Goal: Task Accomplishment & Management: Manage account settings

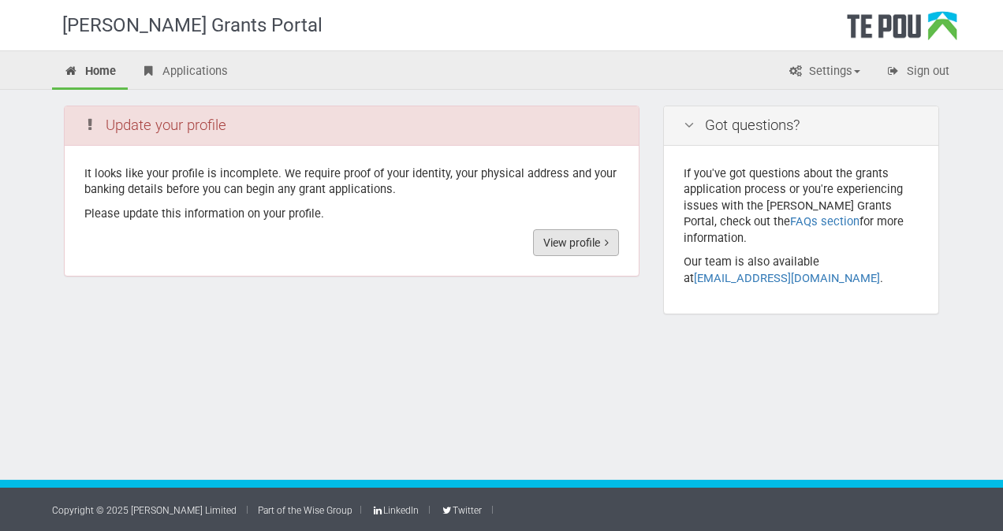
click at [598, 244] on link "View profile" at bounding box center [576, 242] width 86 height 27
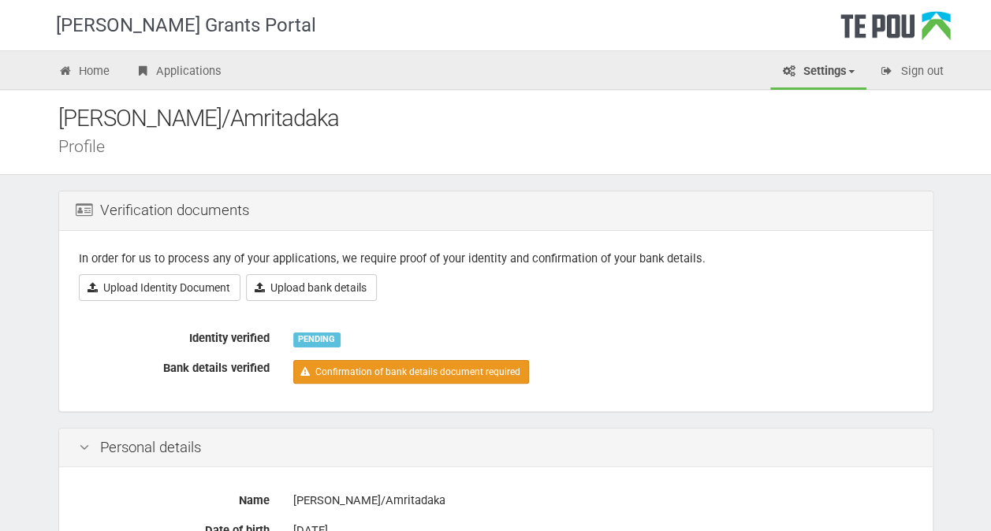
click at [334, 366] on link "Confirmation of bank details document required" at bounding box center [411, 372] width 236 height 24
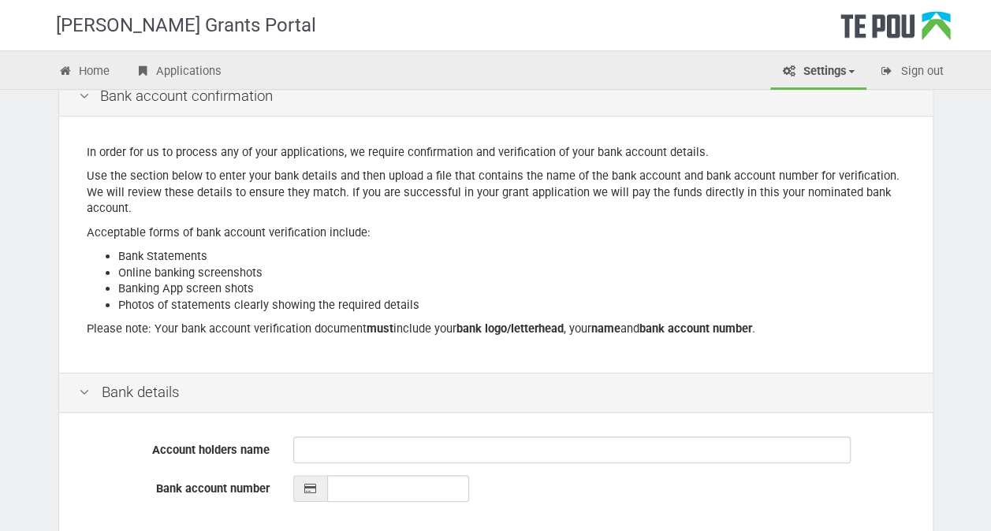
scroll to position [114, 0]
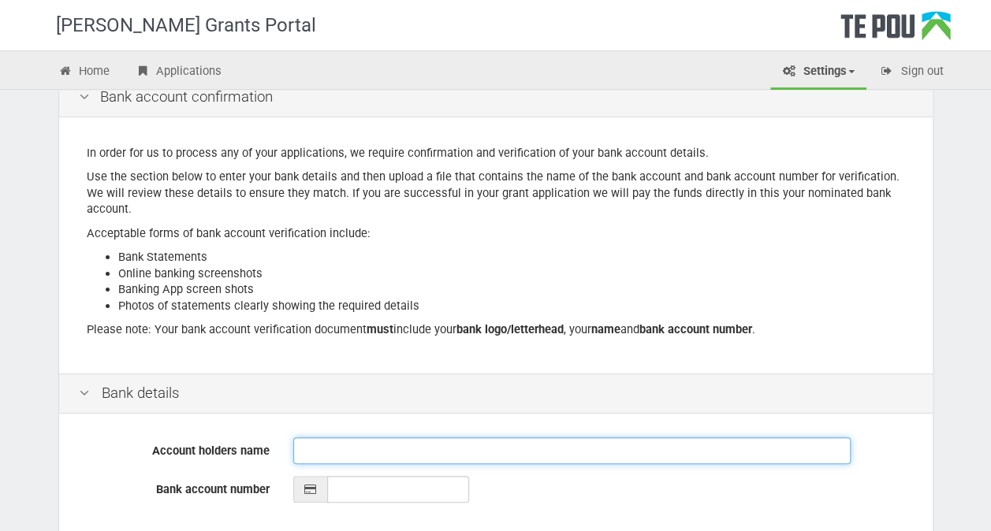
click at [305, 449] on input "Account holders name" at bounding box center [571, 451] width 557 height 27
click at [311, 450] on input "paul Kennelly" at bounding box center [571, 451] width 557 height 27
type input "Paul Kennelly"
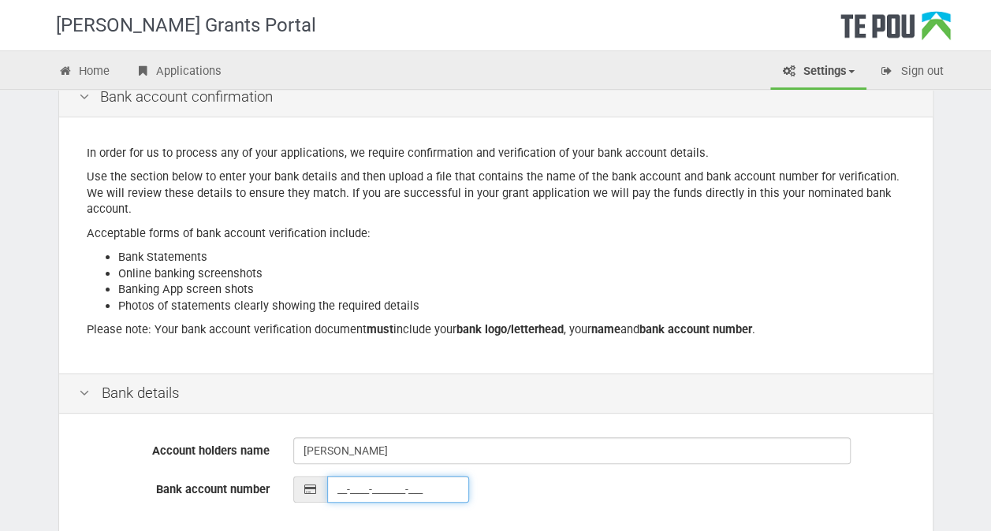
click at [337, 489] on input "__-____-_______-___" at bounding box center [398, 489] width 142 height 27
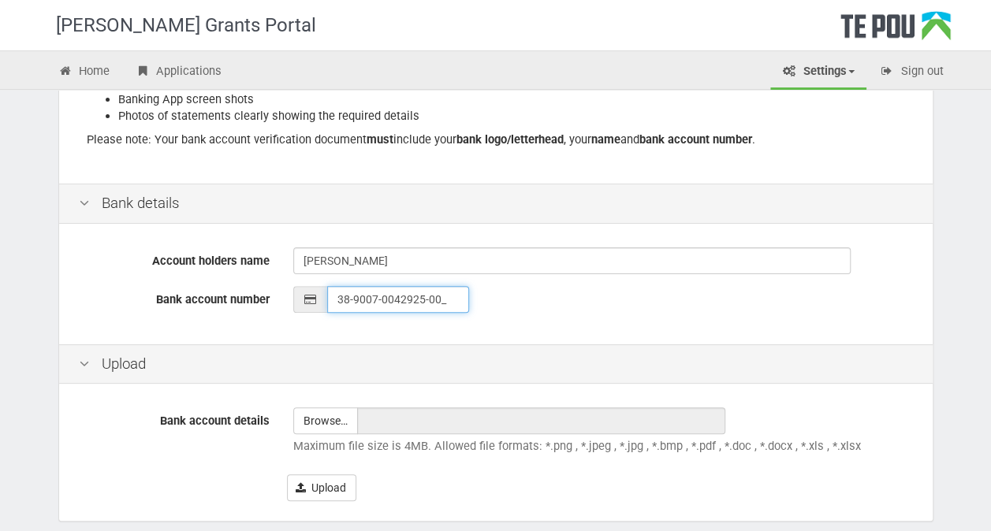
scroll to position [330, 0]
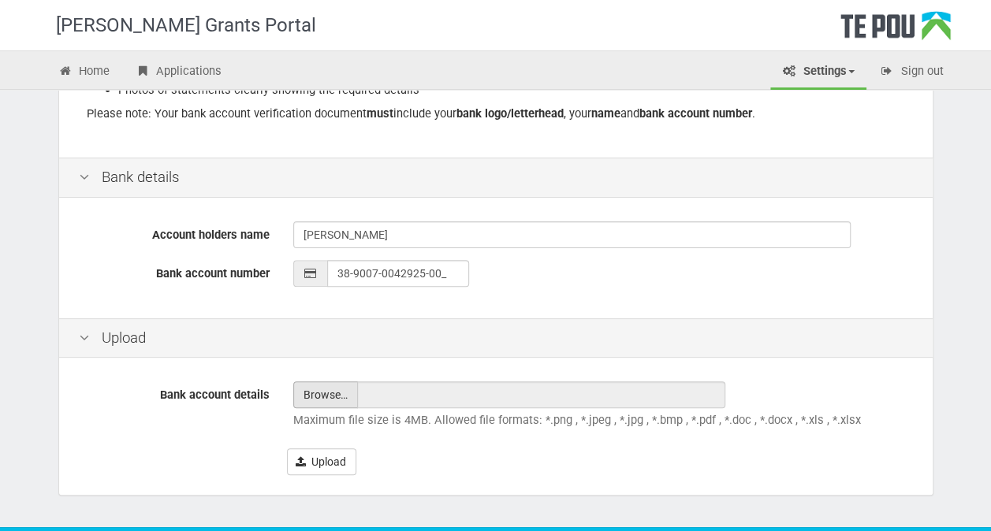
type input "38-9007-0042925-00"
click at [338, 391] on input "file" at bounding box center [325, 394] width 63 height 25
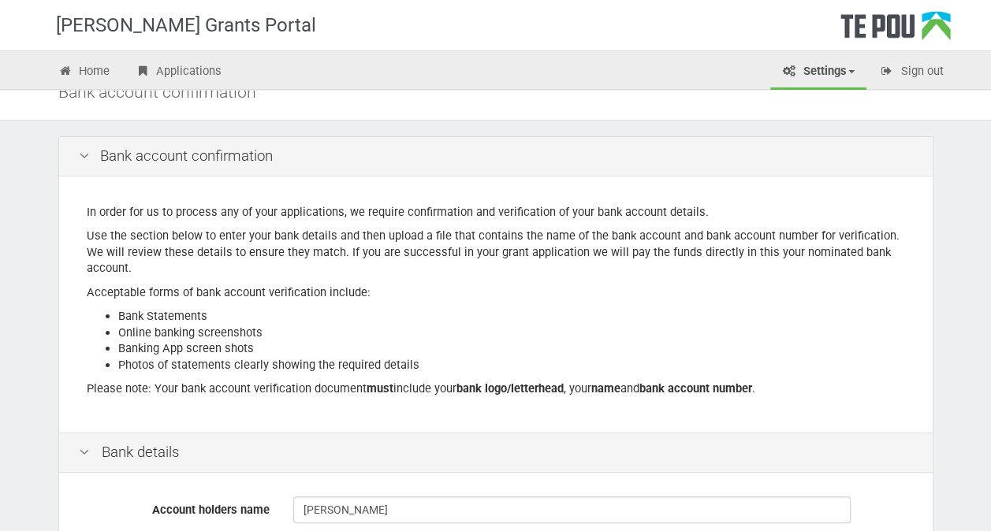
scroll to position [0, 0]
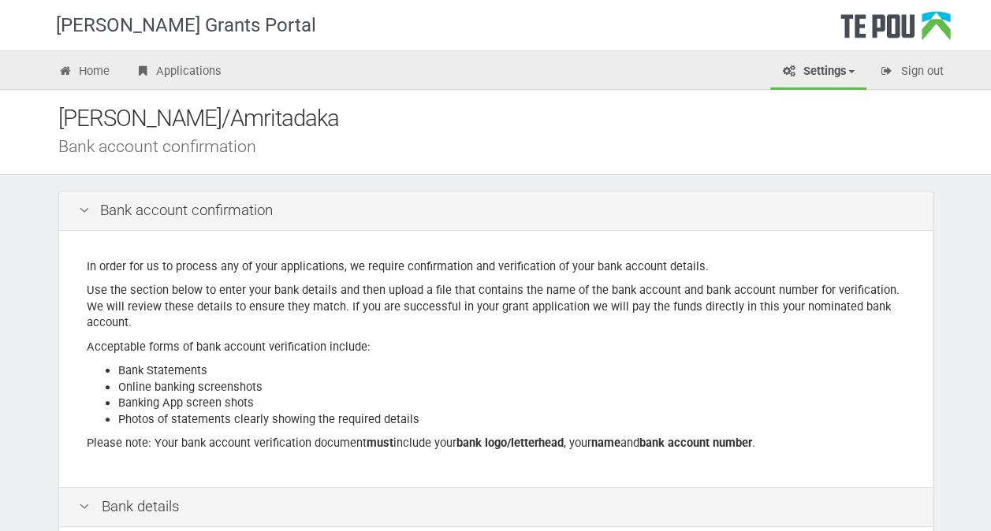
click at [849, 66] on link "Settings" at bounding box center [818, 72] width 96 height 35
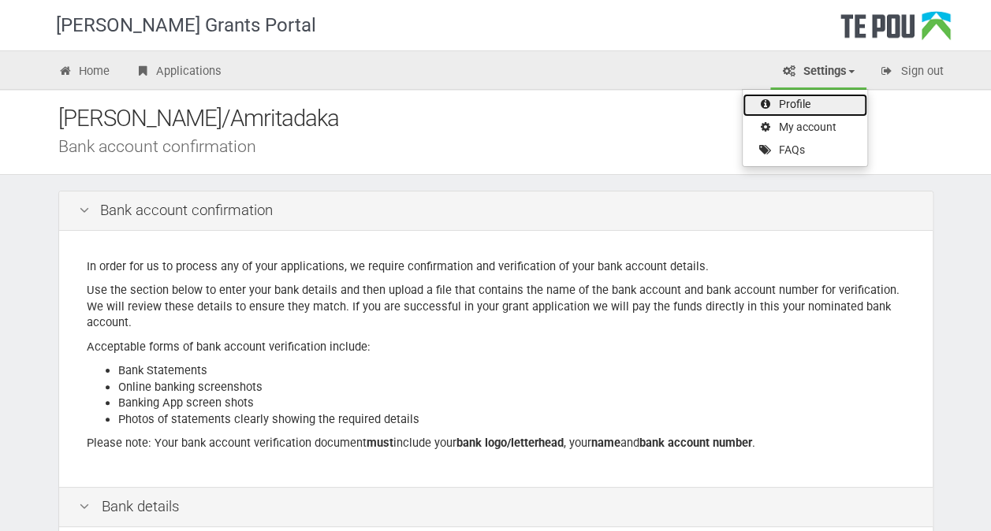
click at [800, 102] on link "Profile" at bounding box center [805, 105] width 125 height 23
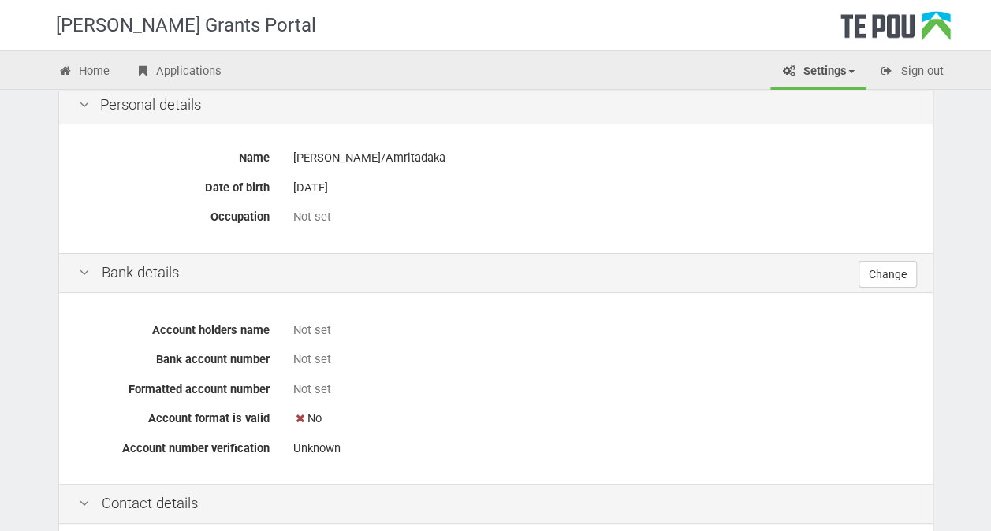
scroll to position [345, 0]
click at [327, 333] on div "Not set" at bounding box center [603, 329] width 620 height 17
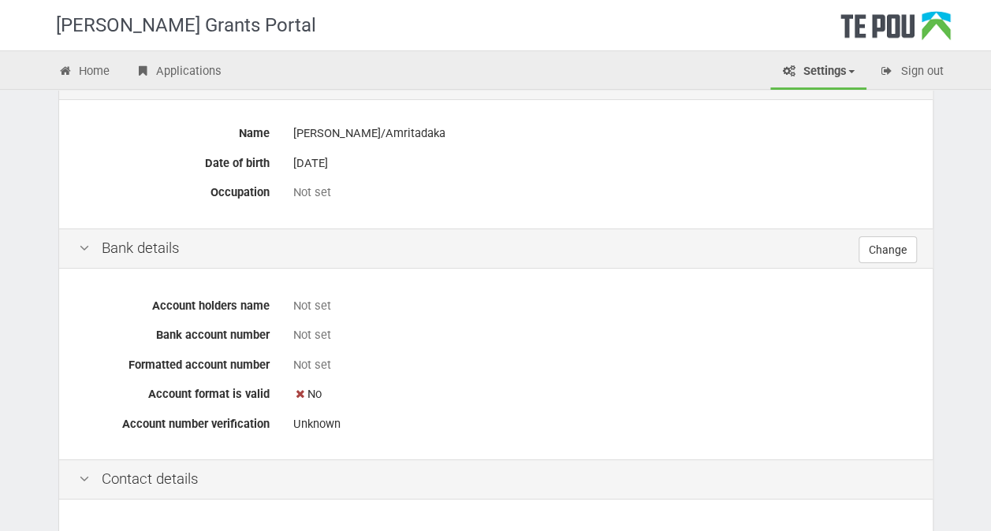
scroll to position [368, 0]
click at [322, 192] on div "Not set" at bounding box center [603, 192] width 620 height 17
click at [342, 189] on div "Not set" at bounding box center [603, 192] width 620 height 17
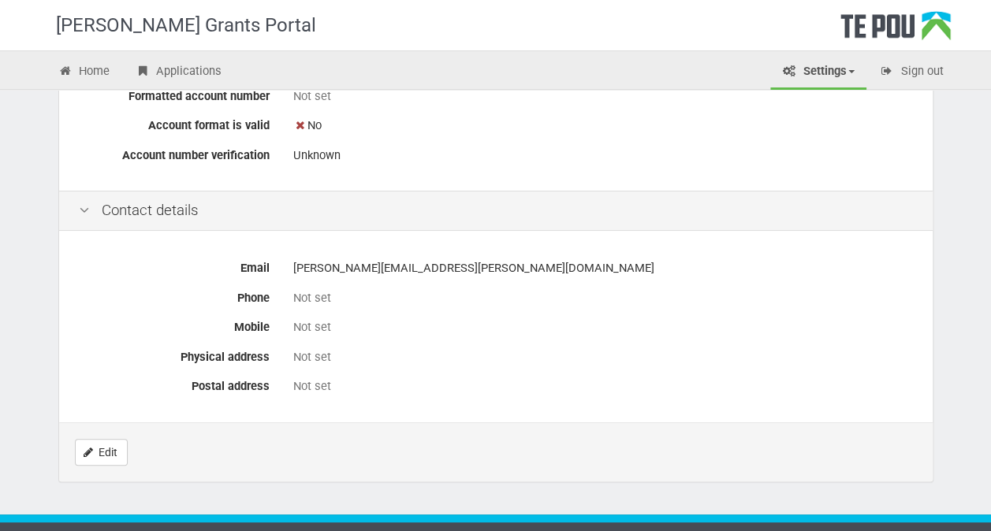
scroll to position [637, 0]
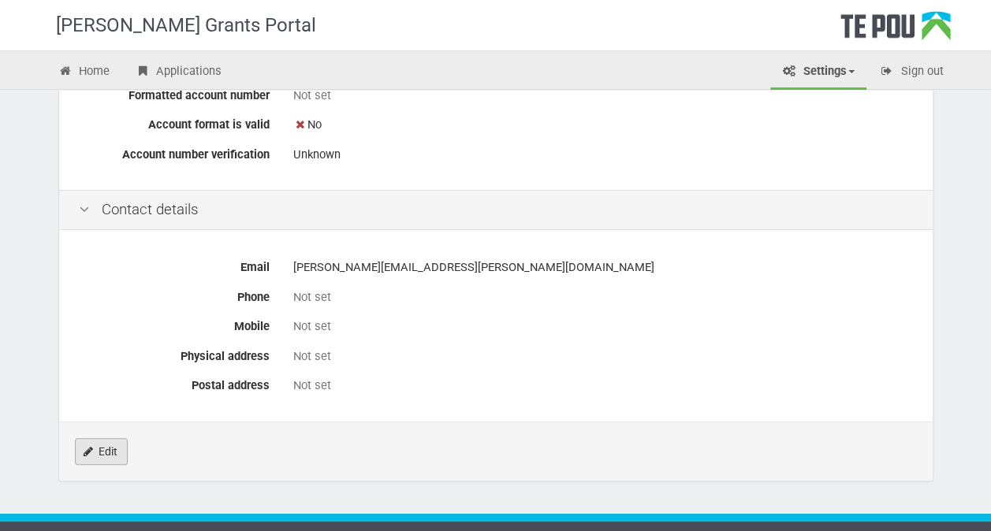
click at [109, 449] on link "Edit" at bounding box center [101, 451] width 53 height 27
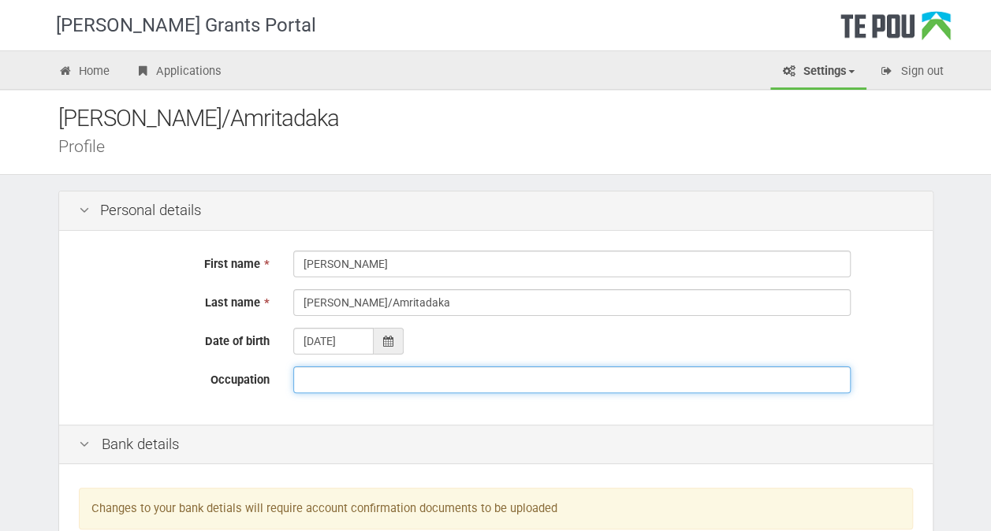
click at [311, 380] on input "Occupation" at bounding box center [571, 380] width 557 height 27
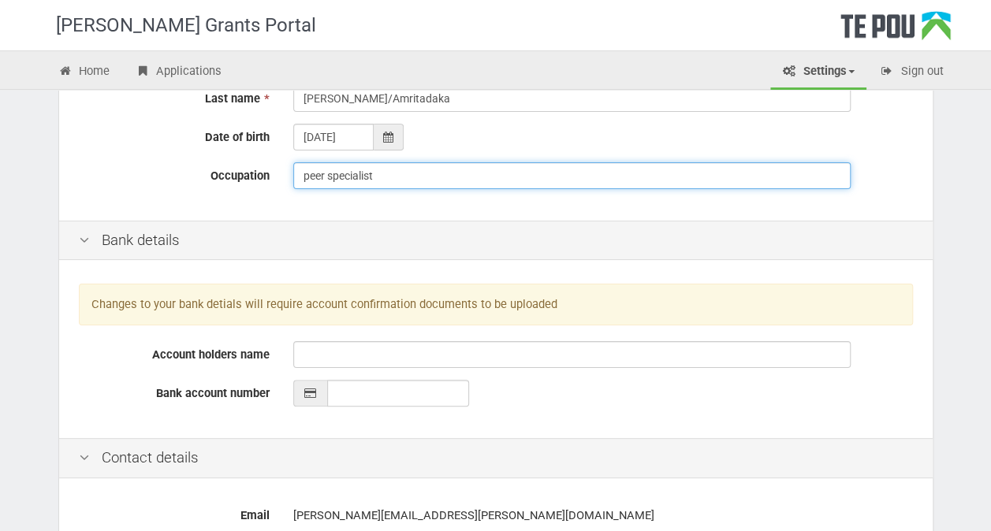
scroll to position [210, 0]
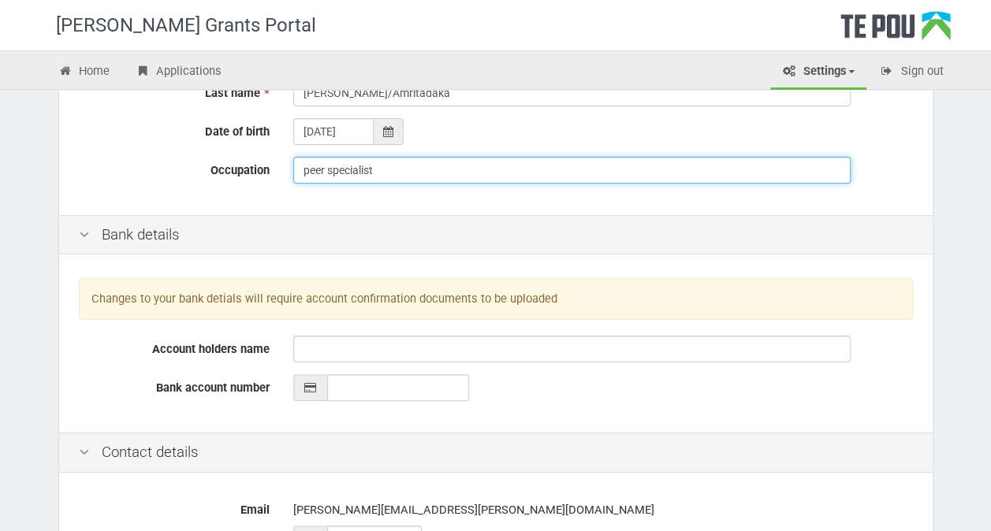
type input "peer specialist"
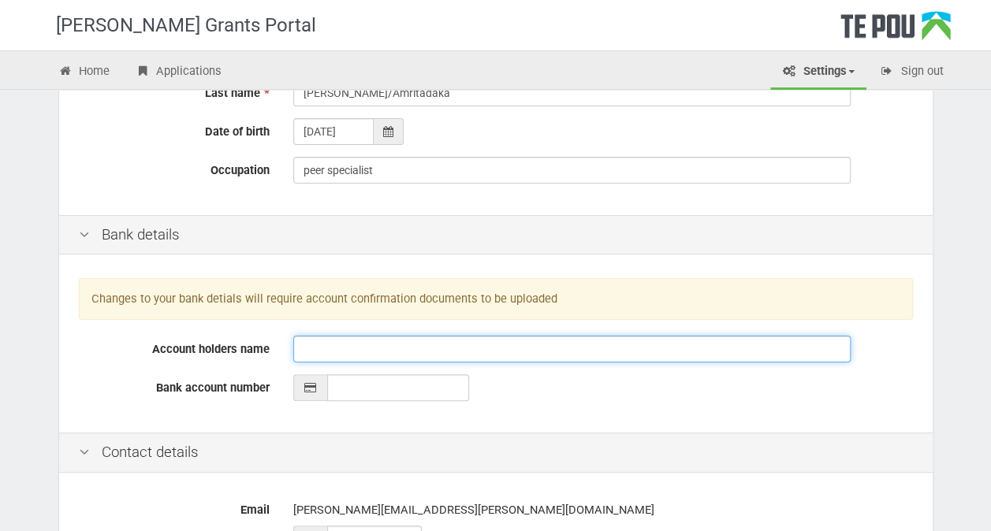
click at [308, 352] on input "Account holders name" at bounding box center [571, 349] width 557 height 27
click at [308, 349] on input "paul kennnelly" at bounding box center [571, 349] width 557 height 27
type input "[PERSON_NAME]"
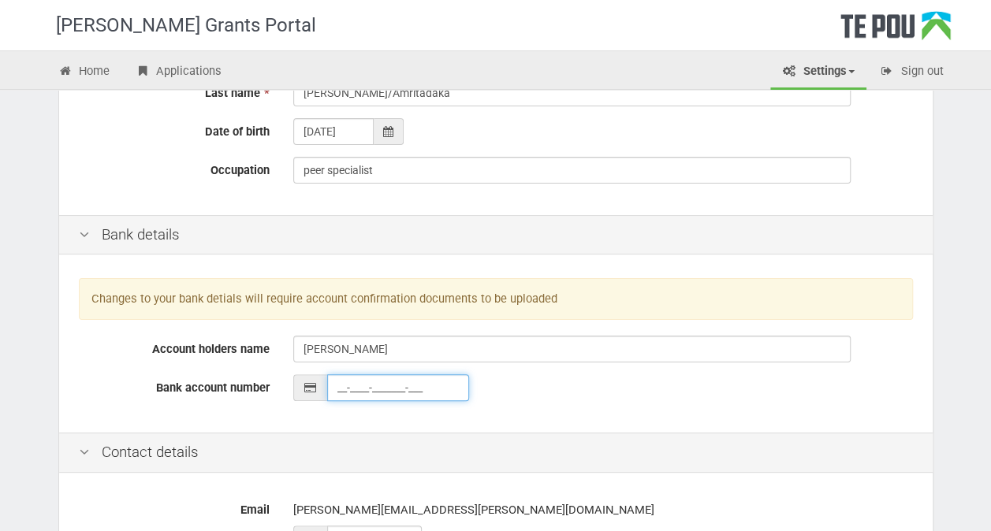
click at [334, 386] on input "__-____-_______-___" at bounding box center [398, 388] width 142 height 27
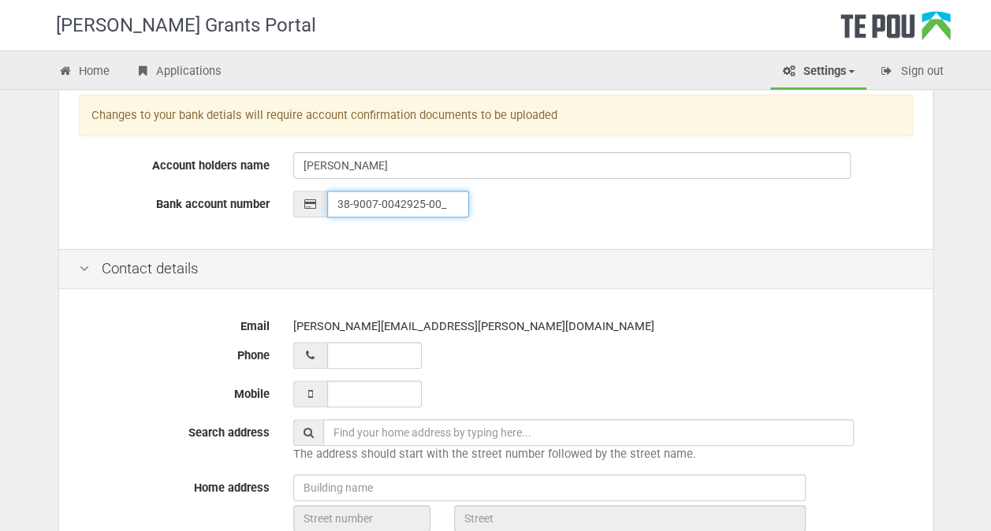
scroll to position [396, 0]
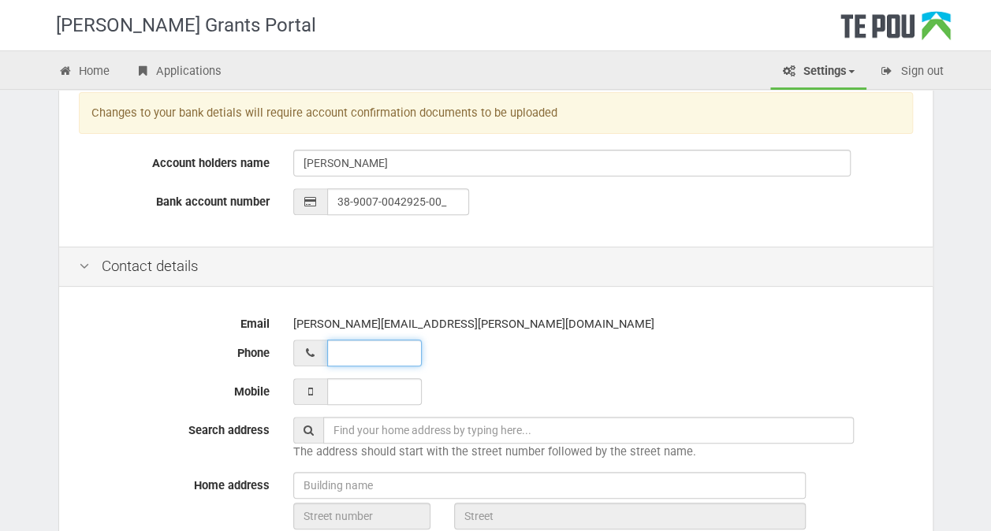
type input "38-9007-0042925-00"
type input "__ ___ ______"
click at [327, 351] on input "__ ___ ______" at bounding box center [374, 353] width 95 height 27
click at [331, 388] on input "___ ___ _____" at bounding box center [374, 391] width 95 height 27
type input "027 868 5446_"
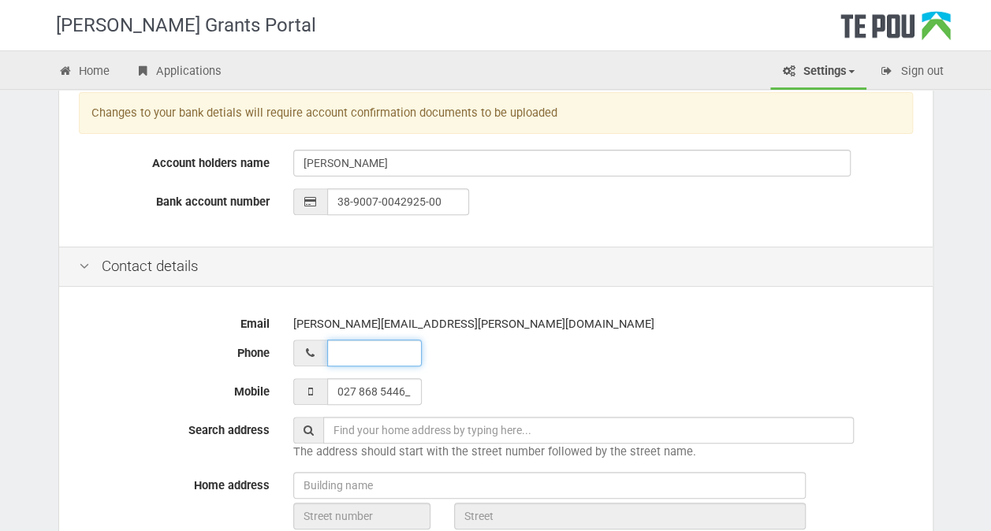
type input "__ ___ ______"
type input "027 868 5446"
click at [336, 353] on input "__ ___ ______" at bounding box center [374, 353] width 95 height 27
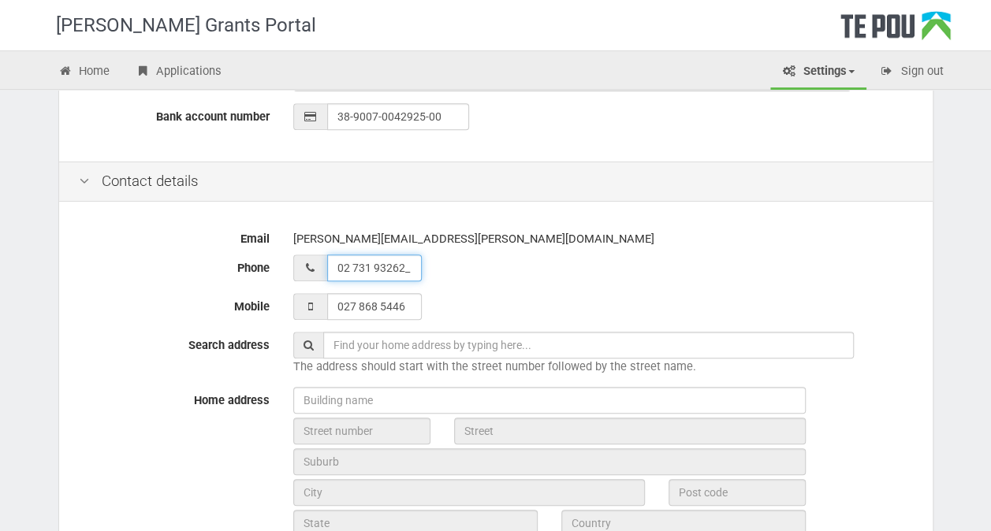
scroll to position [486, 0]
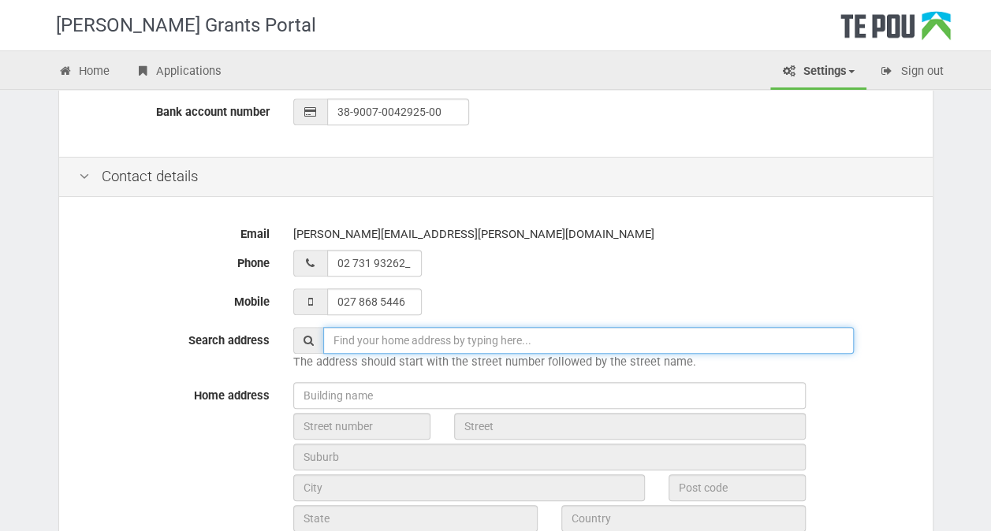
type input "02 731 93262"
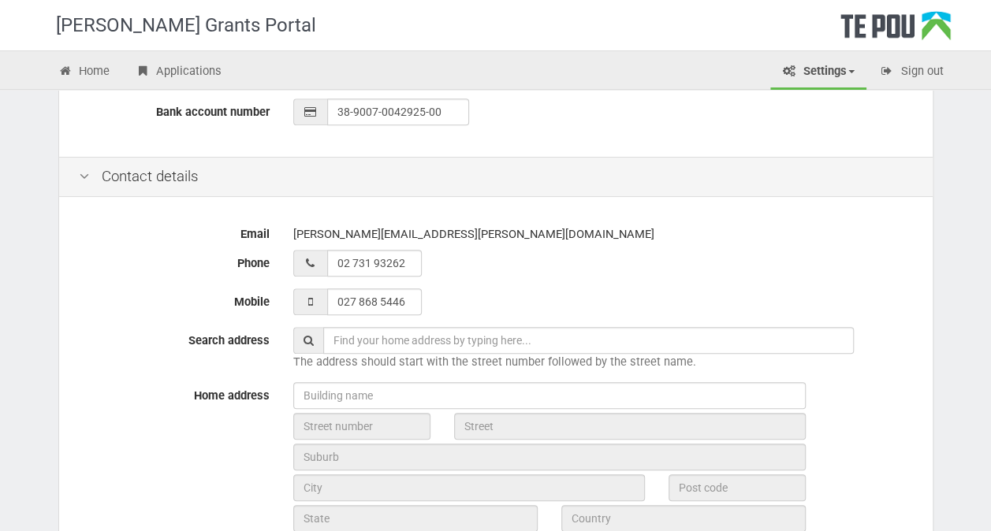
click at [333, 340] on input "text" at bounding box center [588, 340] width 531 height 27
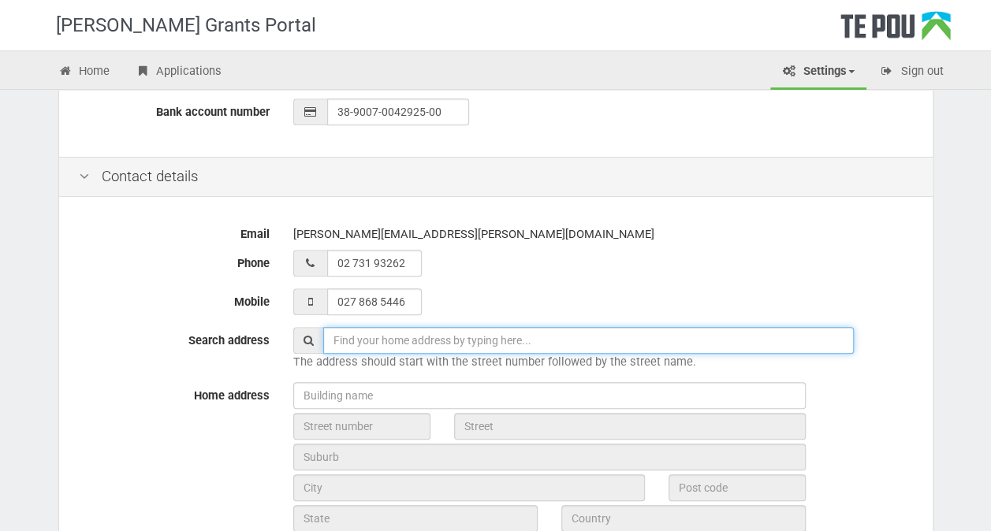
click at [334, 331] on input "text" at bounding box center [588, 340] width 531 height 27
drag, startPoint x: 341, startPoint y: 341, endPoint x: 330, endPoint y: 337, distance: 10.7
click at [330, 337] on input "5 waiotahi" at bounding box center [588, 340] width 531 height 27
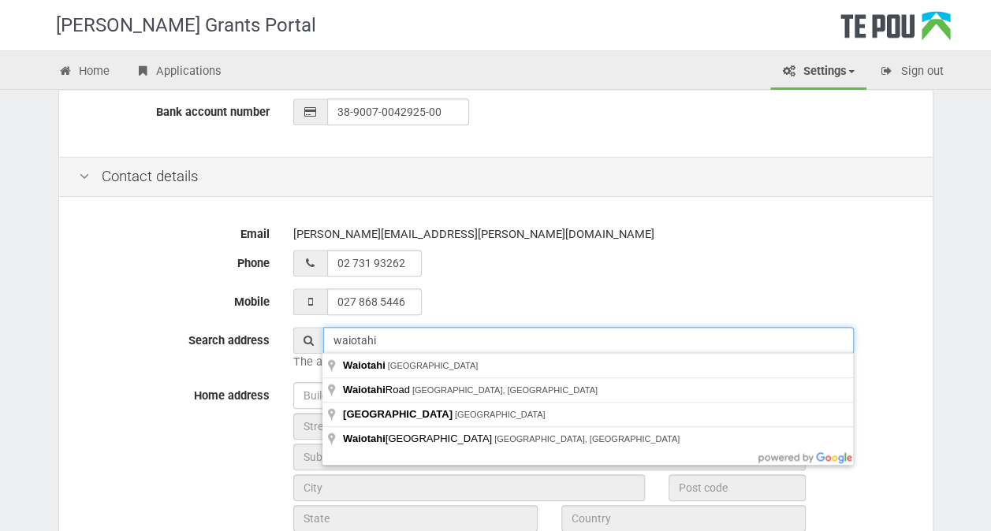
click at [384, 338] on input "waiotahi" at bounding box center [588, 340] width 531 height 27
type input "Waiotahi Road, Thames, New Zealand"
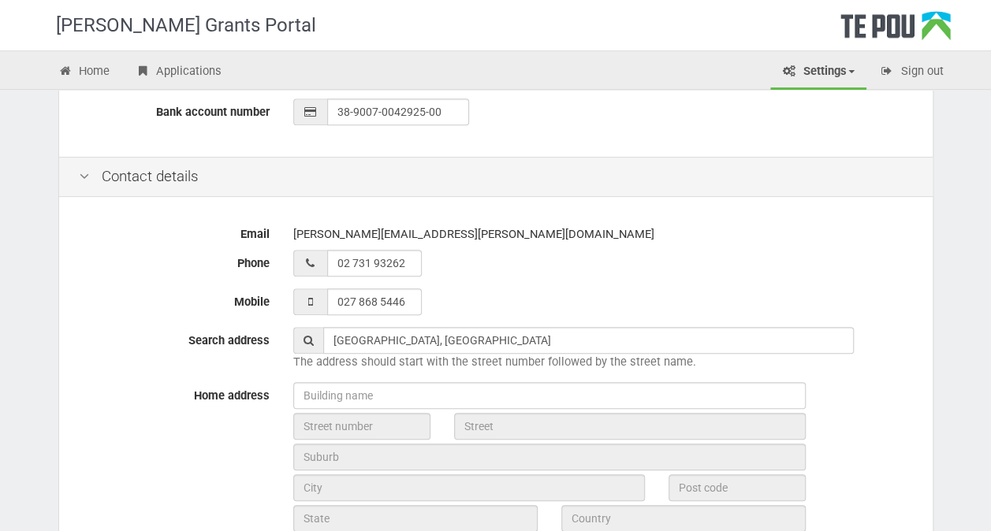
type input "Waiotahi Road"
type input "Thames"
type input "3500"
type input "Waikato Region"
type input "New Zealand"
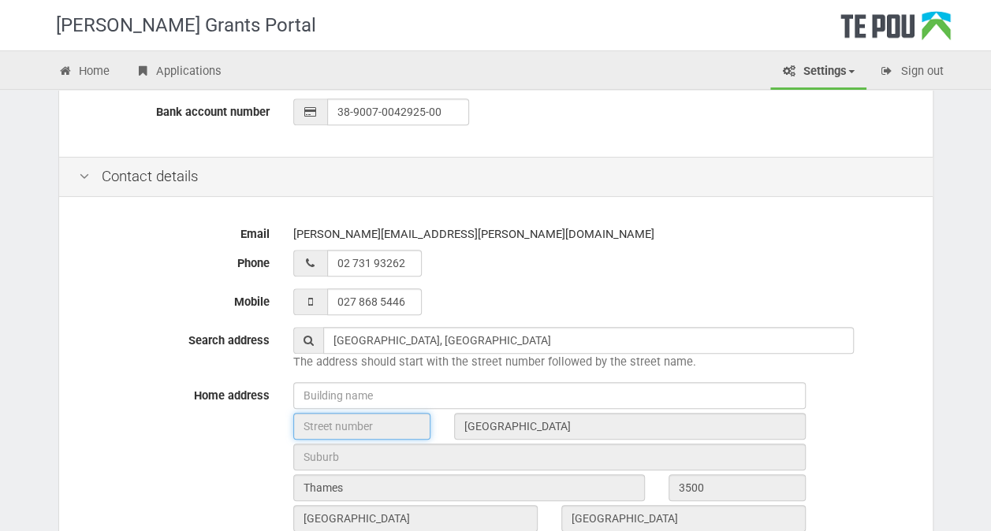
click at [408, 426] on input "text" at bounding box center [361, 426] width 137 height 27
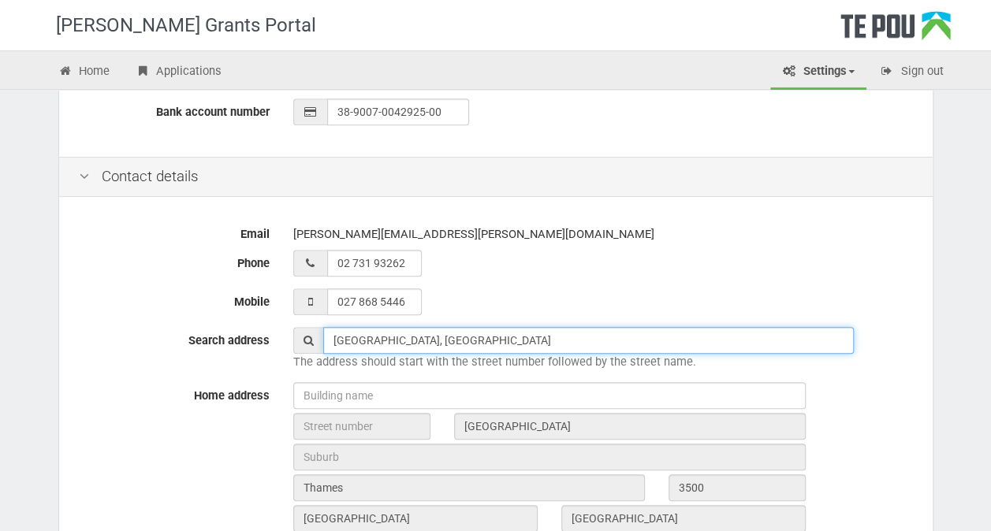
click at [406, 340] on input "Waiotahi Road, Thames, New Zealand" at bounding box center [588, 340] width 531 height 27
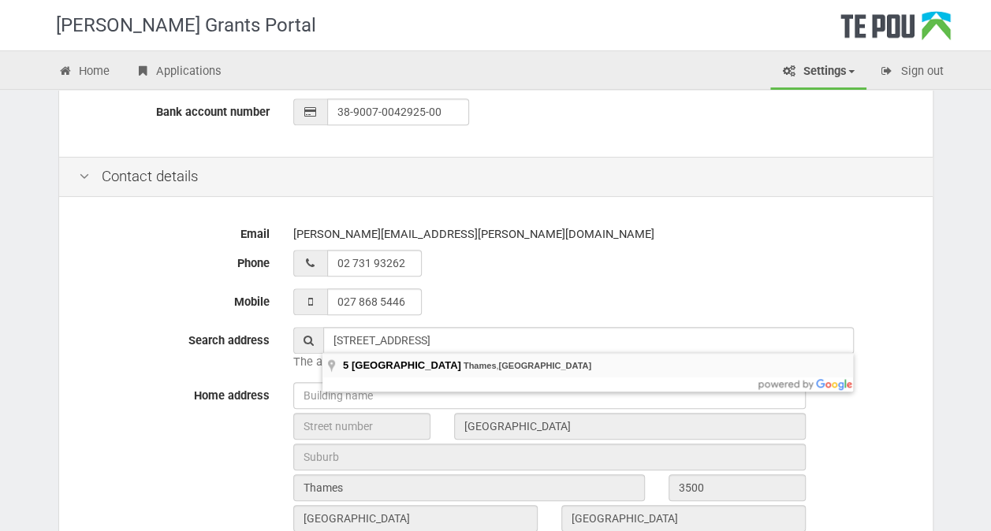
type input "5 Waiotahi Road, Thames, New Zealand"
type input "5"
type input "Waiotahi Road"
type input "Thames"
type input "3500"
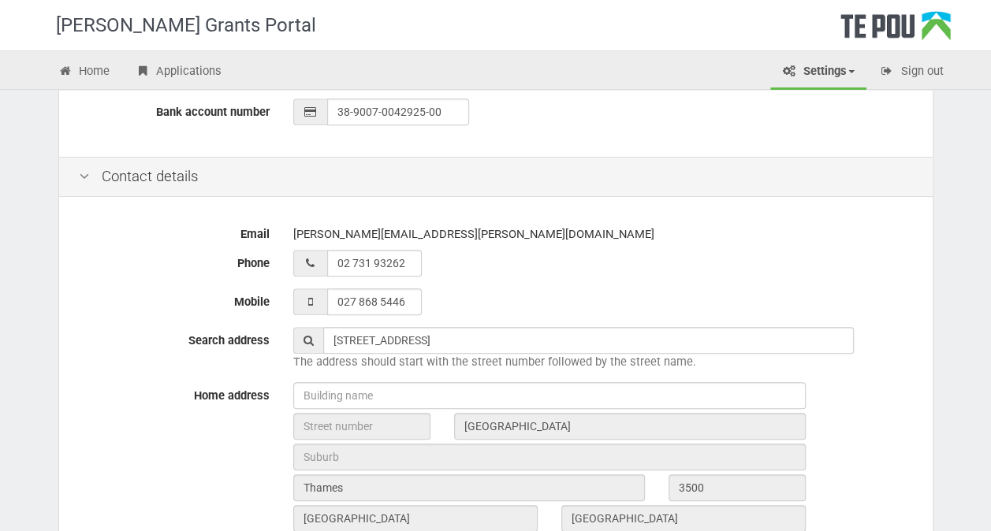
type input "Waikato Region"
type input "New Zealand"
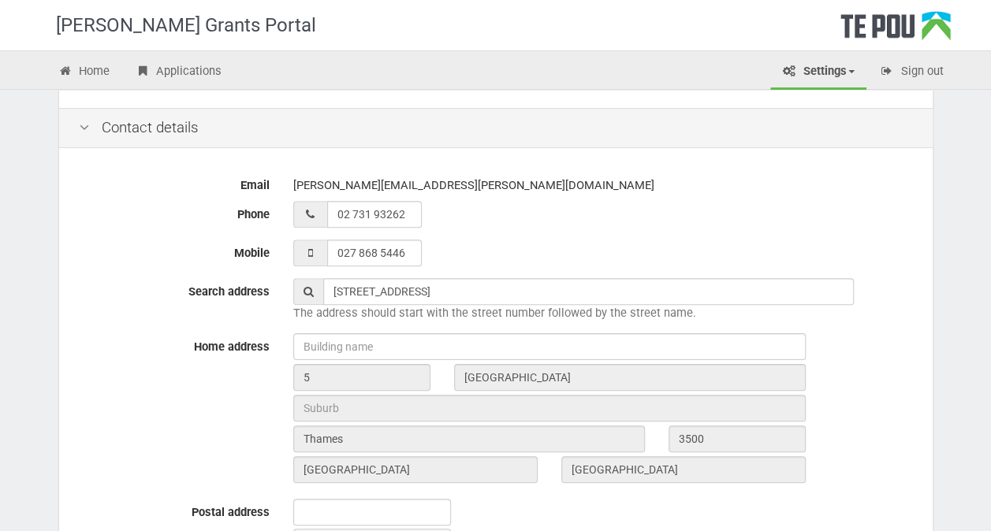
scroll to position [539, 0]
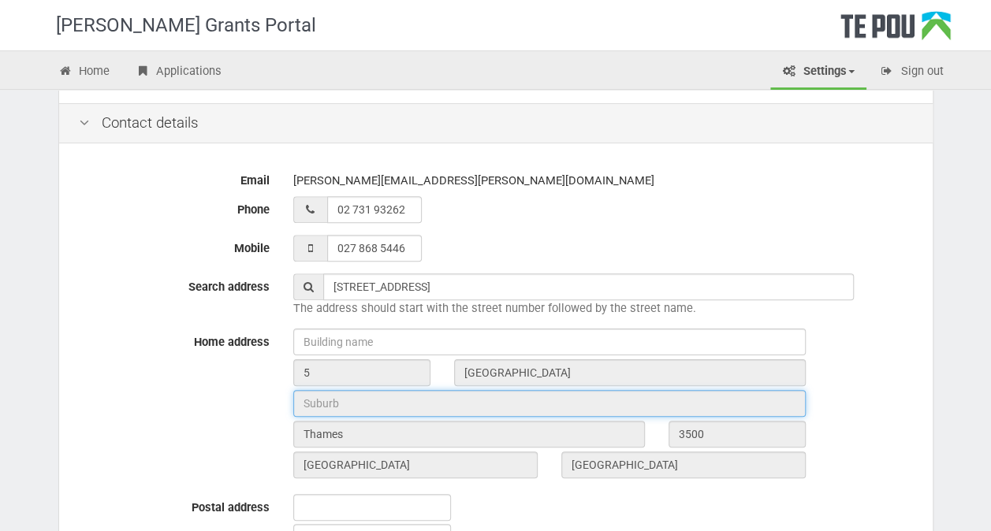
click at [356, 401] on input "text" at bounding box center [549, 403] width 513 height 27
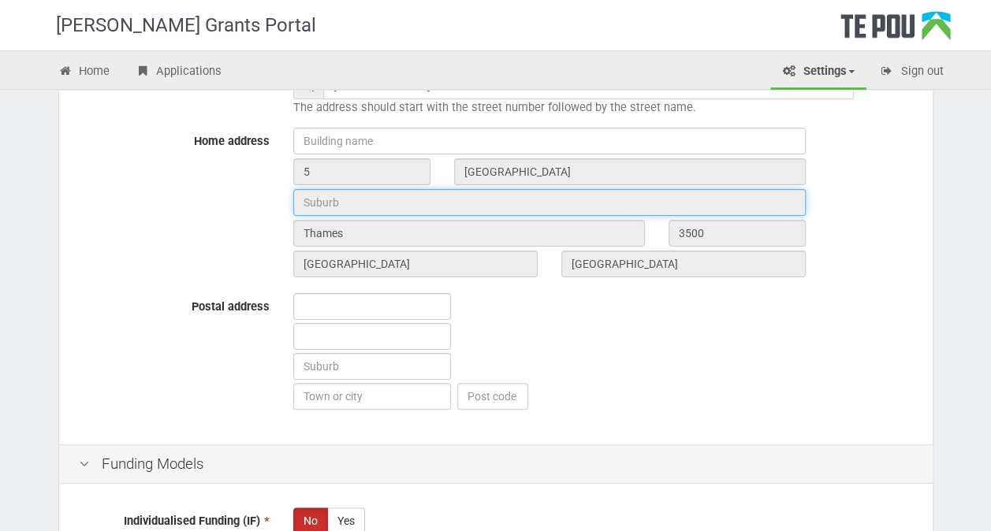
scroll to position [741, 0]
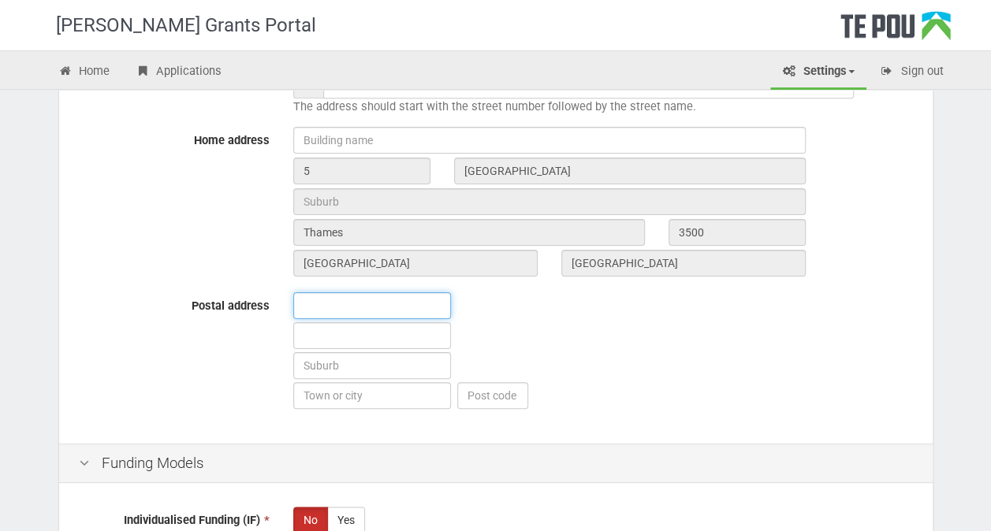
click at [309, 306] on input "text" at bounding box center [372, 306] width 158 height 27
type input "5 waiotahi"
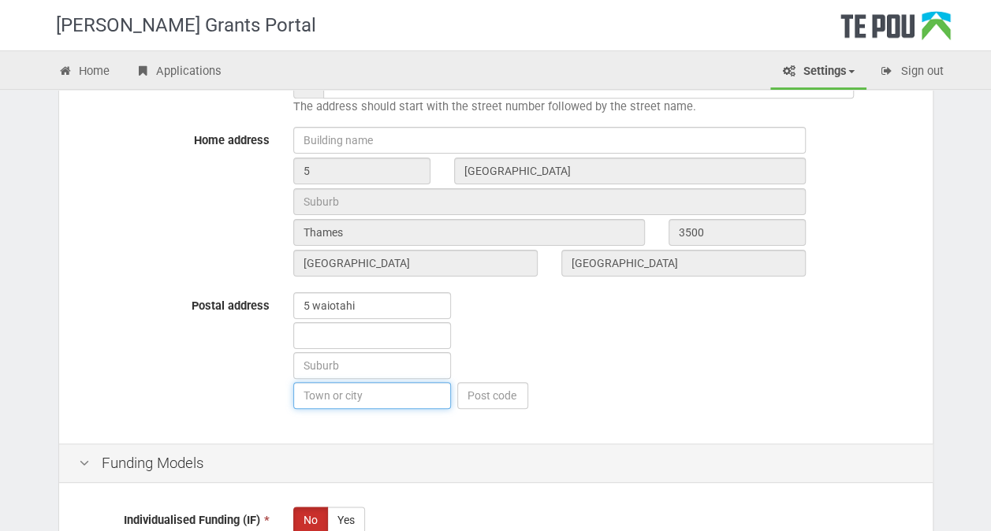
type input "thames"
click at [477, 391] on input "text" at bounding box center [492, 395] width 71 height 27
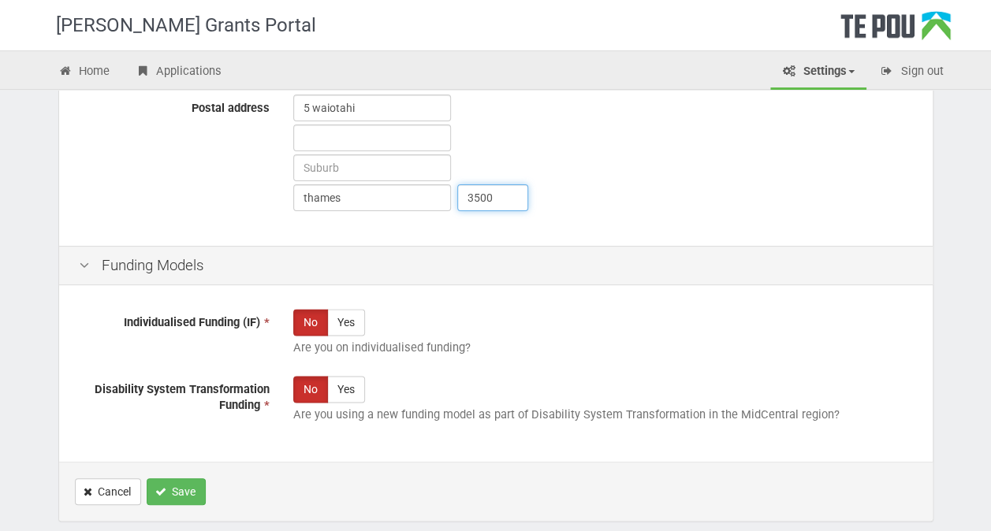
scroll to position [941, 0]
type input "3500"
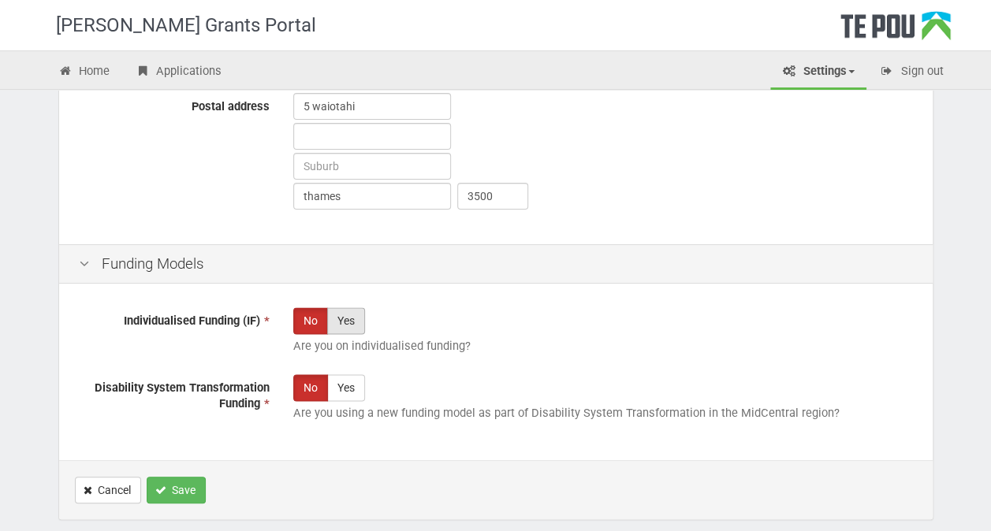
click at [344, 318] on label "Yes" at bounding box center [346, 321] width 38 height 27
radio input "true"
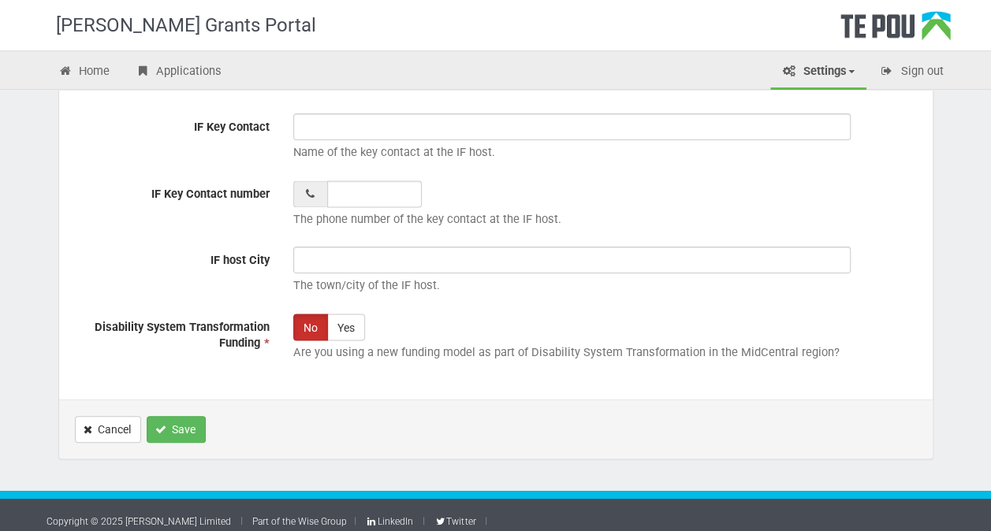
scroll to position [1275, 0]
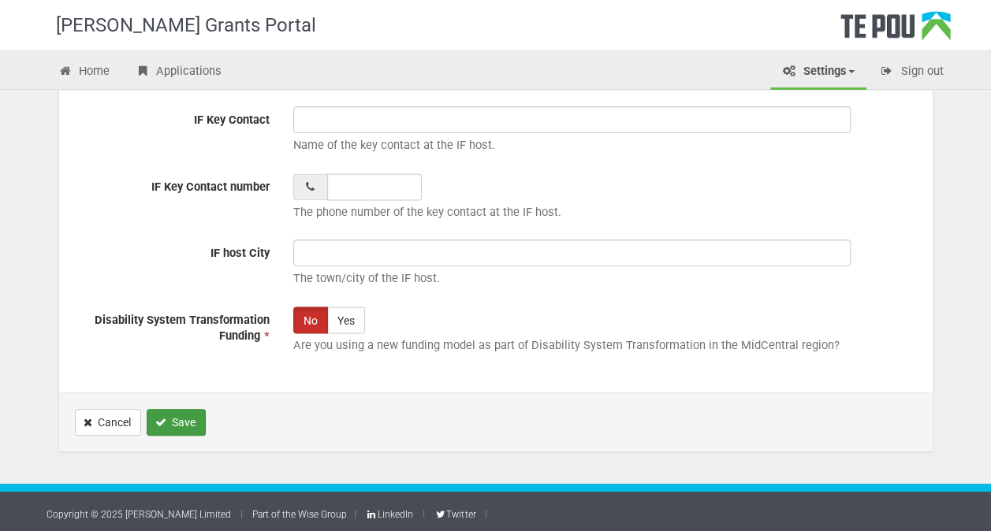
click at [180, 420] on button "Save" at bounding box center [176, 422] width 59 height 27
